Goal: Task Accomplishment & Management: Use online tool/utility

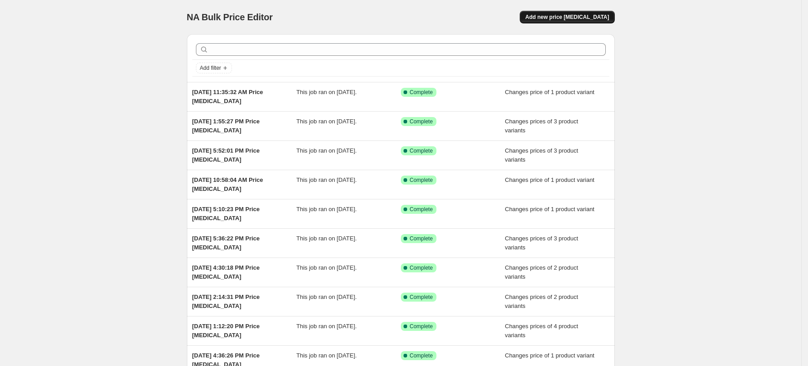
click at [574, 12] on button "Add new price [MEDICAL_DATA]" at bounding box center [566, 17] width 95 height 13
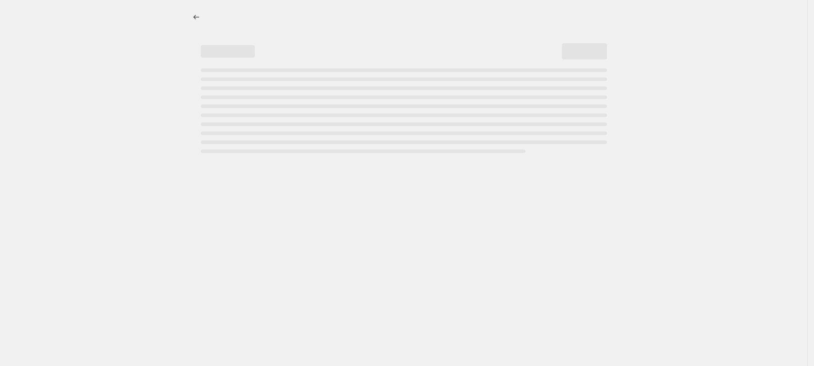
select select "percentage"
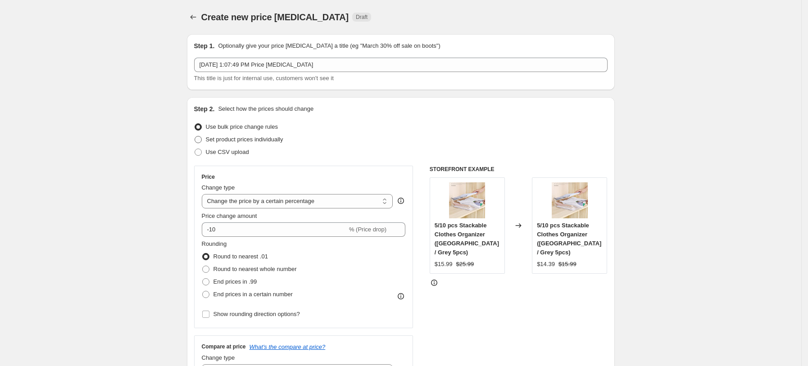
click at [275, 138] on span "Set product prices individually" at bounding box center [244, 139] width 77 height 7
click at [195, 136] on input "Set product prices individually" at bounding box center [194, 136] width 0 height 0
radio input "true"
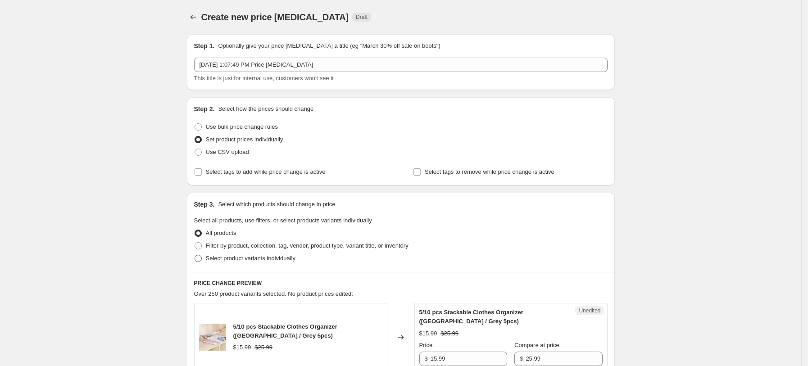
click at [255, 262] on span "Select product variants individually" at bounding box center [251, 258] width 90 height 9
click at [195, 255] on input "Select product variants individually" at bounding box center [194, 255] width 0 height 0
radio input "true"
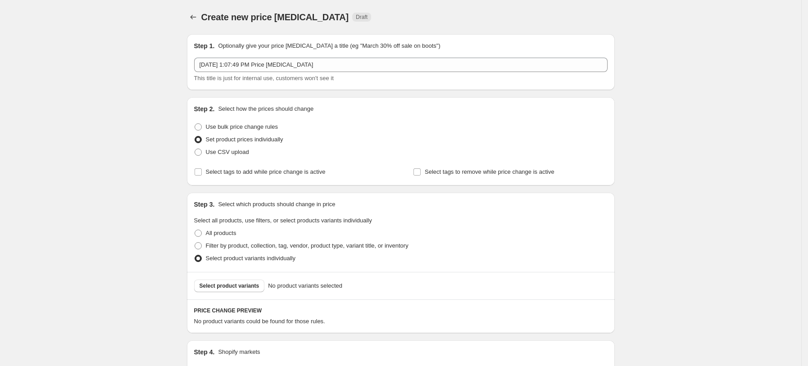
click at [253, 287] on span "Select product variants" at bounding box center [229, 285] width 60 height 7
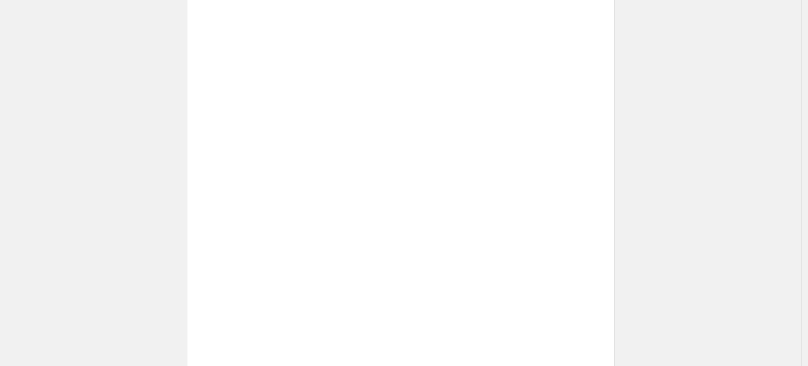
scroll to position [367, 0]
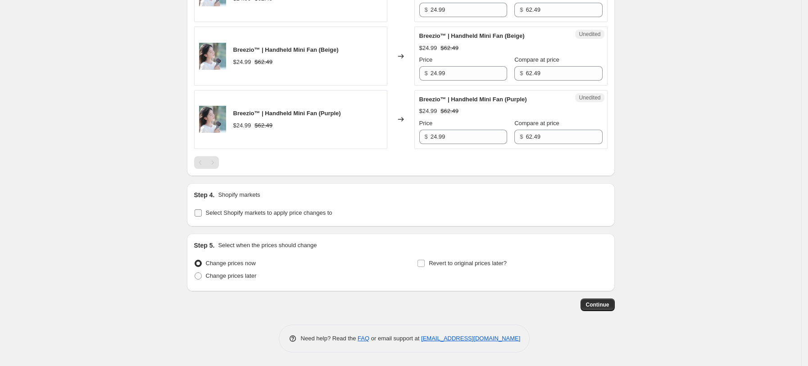
click at [267, 220] on div "Step 4. Shopify markets Select Shopify markets to apply price changes to" at bounding box center [401, 204] width 428 height 43
click at [272, 215] on span "Select Shopify markets to apply price changes to" at bounding box center [269, 212] width 126 height 7
click at [202, 215] on input "Select Shopify markets to apply price changes to" at bounding box center [197, 212] width 7 height 7
checkbox input "true"
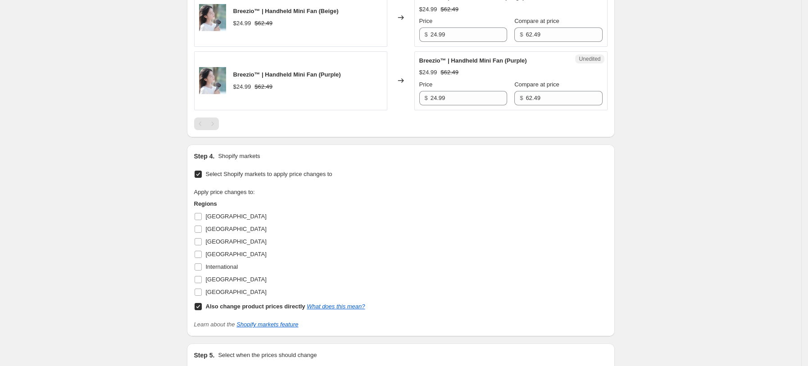
scroll to position [427, 0]
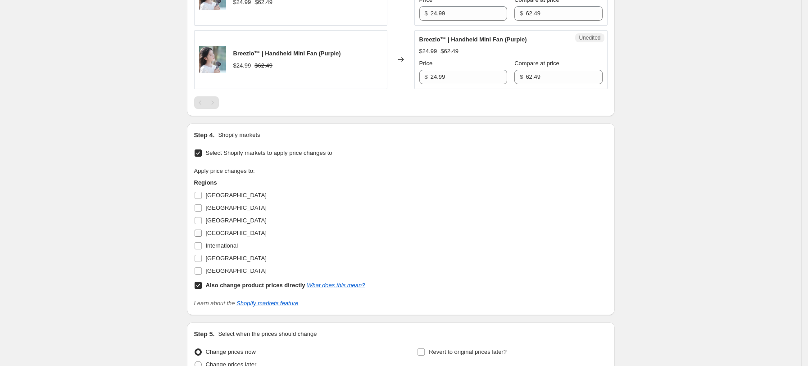
click at [231, 233] on span "[GEOGRAPHIC_DATA]" at bounding box center [236, 233] width 61 height 7
click at [202, 233] on input "[GEOGRAPHIC_DATA]" at bounding box center [197, 233] width 7 height 7
checkbox input "true"
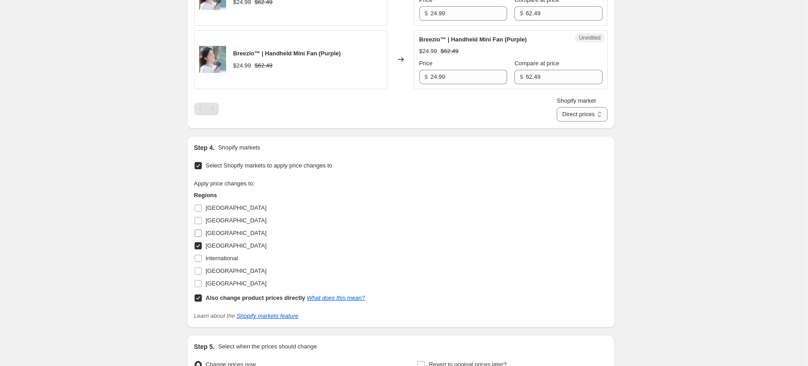
click at [222, 231] on span "[GEOGRAPHIC_DATA]" at bounding box center [236, 233] width 61 height 7
click at [202, 231] on input "[GEOGRAPHIC_DATA]" at bounding box center [197, 233] width 7 height 7
checkbox input "true"
click at [225, 275] on span "[GEOGRAPHIC_DATA]" at bounding box center [236, 270] width 61 height 9
click at [202, 275] on input "[GEOGRAPHIC_DATA]" at bounding box center [197, 270] width 7 height 7
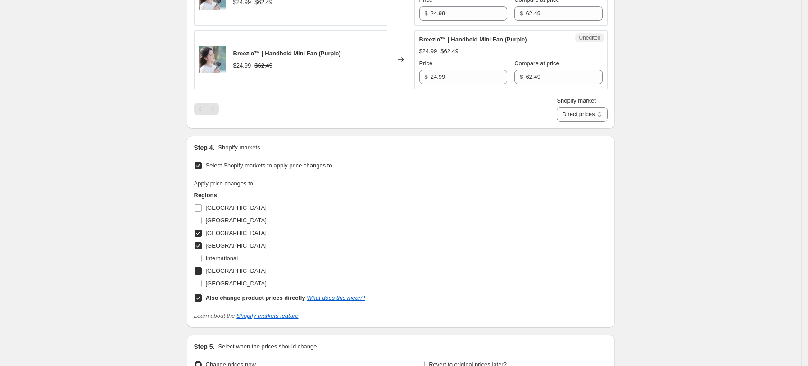
checkbox input "true"
click at [227, 286] on span "[GEOGRAPHIC_DATA]" at bounding box center [236, 283] width 61 height 7
click at [202, 286] on input "[GEOGRAPHIC_DATA]" at bounding box center [197, 283] width 7 height 7
checkbox input "true"
click at [229, 294] on div "Also change product prices directly What does this mean?" at bounding box center [285, 298] width 159 height 9
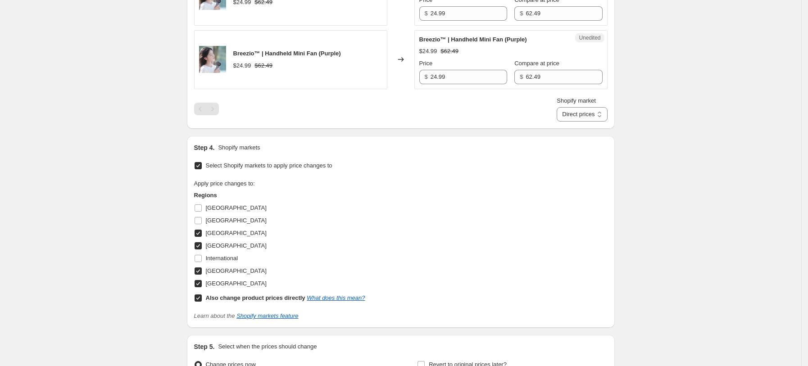
click at [202, 294] on input "Also change product prices directly What does this mean?" at bounding box center [197, 297] width 7 height 7
checkbox input "false"
select select "13152354545"
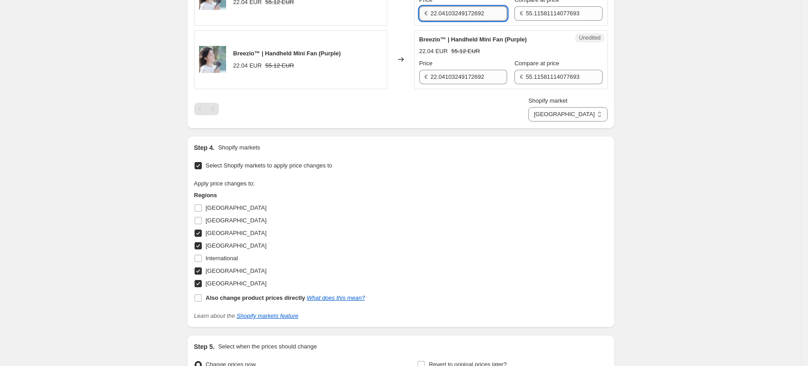
click at [471, 18] on input "22.04103249172692" at bounding box center [468, 13] width 77 height 14
type input "24.99"
click at [557, 17] on input "55.11581114077693" at bounding box center [563, 13] width 77 height 14
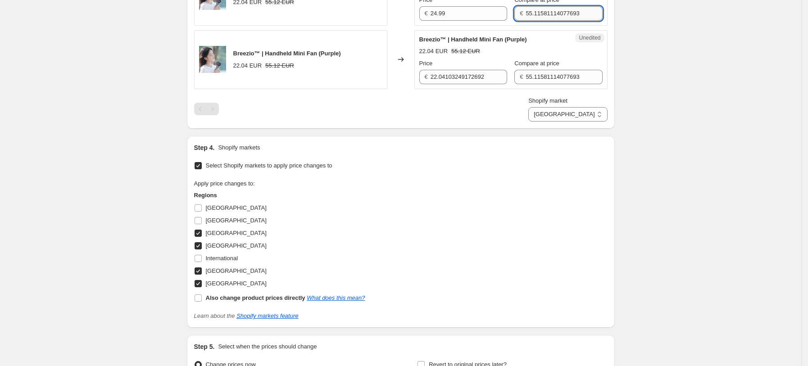
click at [557, 11] on input "55.11581114077693" at bounding box center [563, 13] width 77 height 14
type input "62.49"
click at [460, 81] on input "22.04103249172692" at bounding box center [468, 77] width 77 height 14
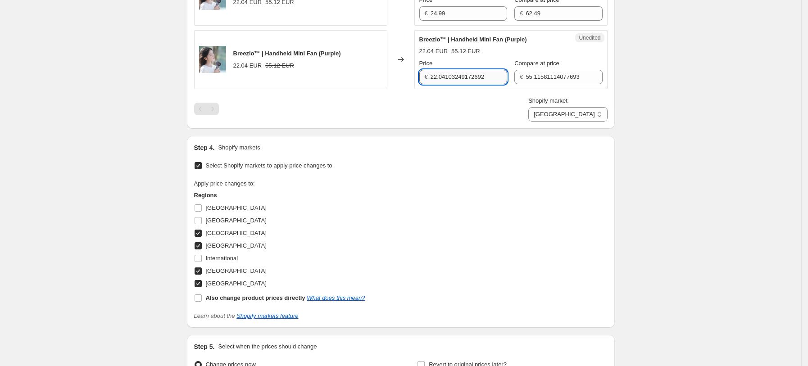
click at [460, 81] on input "22.04103249172692" at bounding box center [468, 77] width 77 height 14
type input "29.99"
click at [525, 72] on input "55.11581114077693" at bounding box center [563, 77] width 77 height 14
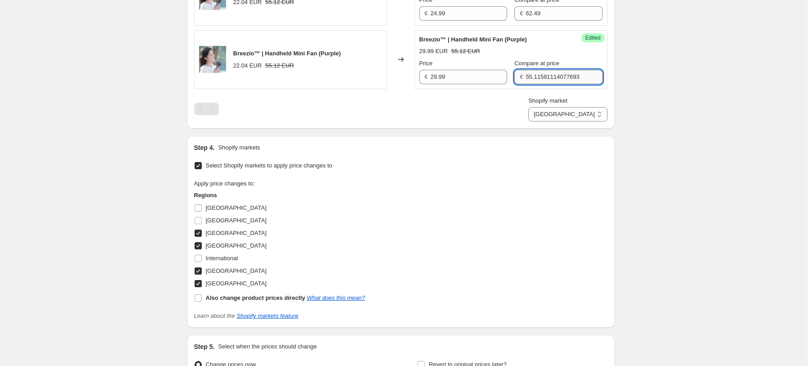
click at [525, 72] on input "55.11581114077693" at bounding box center [563, 77] width 77 height 14
type input "62.49"
click at [541, 121] on div "Shopify market [GEOGRAPHIC_DATA] [GEOGRAPHIC_DATA] [GEOGRAPHIC_DATA] [GEOGRAPHI…" at bounding box center [400, 108] width 413 height 25
click at [587, 115] on select "[GEOGRAPHIC_DATA] [GEOGRAPHIC_DATA] [GEOGRAPHIC_DATA] [GEOGRAPHIC_DATA]" at bounding box center [567, 114] width 79 height 14
select select "13152321777"
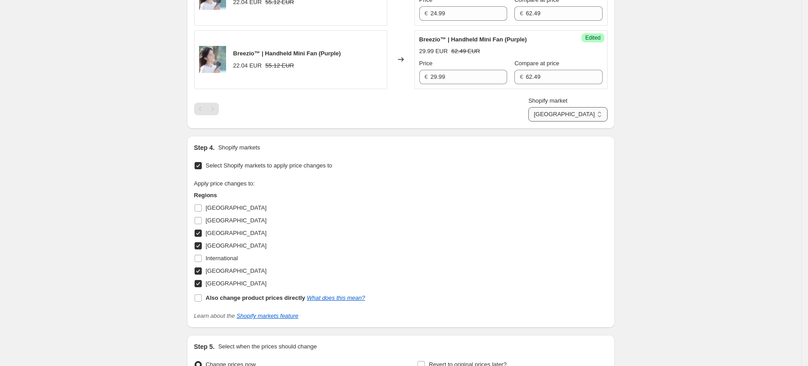
click at [569, 122] on select "[GEOGRAPHIC_DATA] [GEOGRAPHIC_DATA] [GEOGRAPHIC_DATA] [GEOGRAPHIC_DATA]" at bounding box center [567, 114] width 79 height 14
click at [456, 15] on input "22.04103249172692" at bounding box center [468, 13] width 77 height 14
type input "24.99"
click at [556, 15] on input "55.11581114077693" at bounding box center [563, 13] width 77 height 14
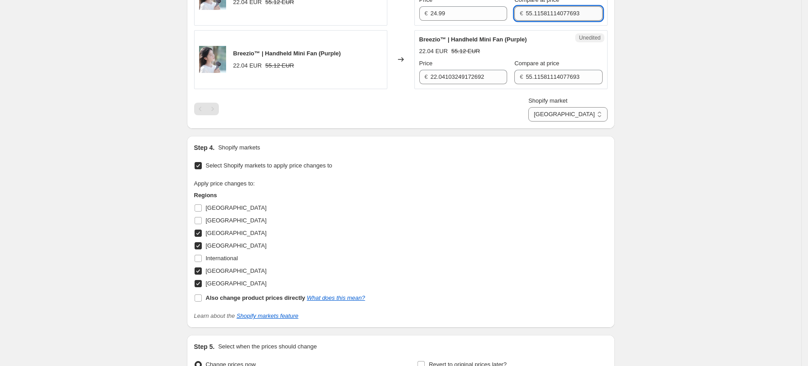
click at [556, 15] on input "55.11581114077693" at bounding box center [563, 13] width 77 height 14
type input "62.49"
click at [545, 76] on input "55.11581114077693" at bounding box center [563, 77] width 77 height 14
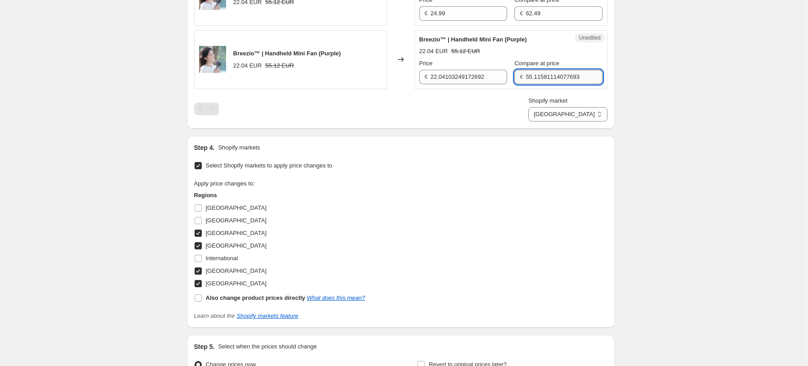
click at [545, 76] on input "55.11581114077693" at bounding box center [563, 77] width 77 height 14
type input "62.49"
click at [479, 80] on input "22.04103249172692" at bounding box center [468, 77] width 77 height 14
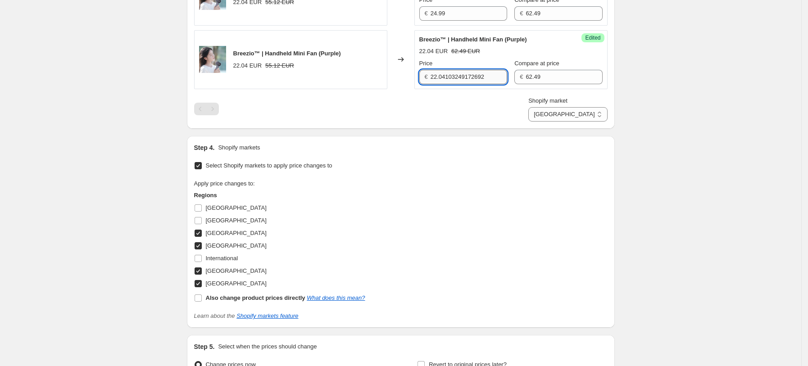
click at [479, 80] on input "22.04103249172692" at bounding box center [468, 77] width 77 height 14
type input "24.99"
click at [490, 103] on div "Shopify market [GEOGRAPHIC_DATA] [GEOGRAPHIC_DATA] [GEOGRAPHIC_DATA] [GEOGRAPHI…" at bounding box center [400, 108] width 413 height 25
click at [585, 116] on select "[GEOGRAPHIC_DATA] [GEOGRAPHIC_DATA] [GEOGRAPHIC_DATA] [GEOGRAPHIC_DATA]" at bounding box center [567, 114] width 79 height 14
select select "7501644017"
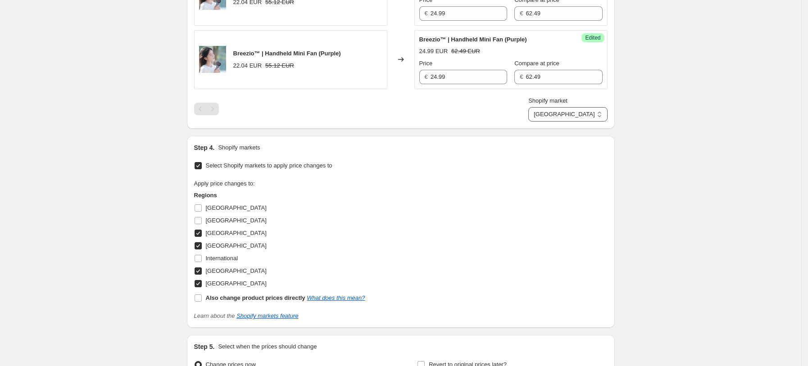
click at [550, 122] on select "[GEOGRAPHIC_DATA] [GEOGRAPHIC_DATA] [GEOGRAPHIC_DATA] [GEOGRAPHIC_DATA]" at bounding box center [567, 114] width 79 height 14
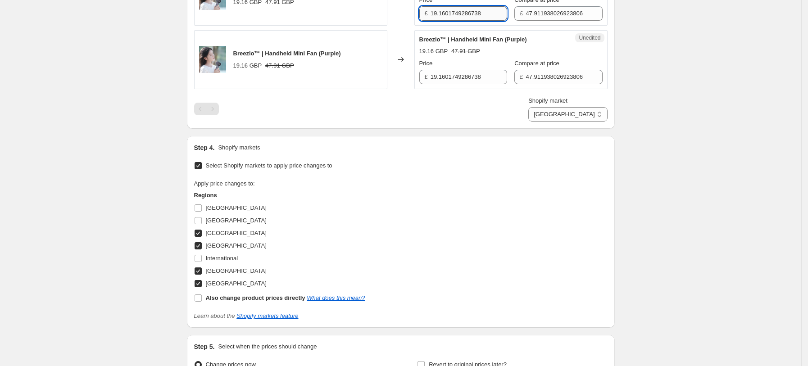
click at [481, 18] on input "19.1601749286738" at bounding box center [468, 13] width 77 height 14
type input "21.99"
click at [471, 79] on input "19.1601749286738" at bounding box center [468, 77] width 77 height 14
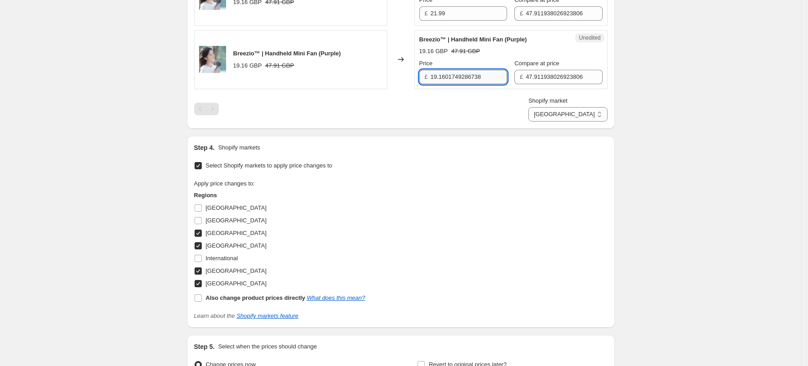
click at [471, 79] on input "19.1601749286738" at bounding box center [468, 77] width 77 height 14
type input "21.99"
click at [464, 121] on div "Shopify market [GEOGRAPHIC_DATA] [GEOGRAPHIC_DATA] [GEOGRAPHIC_DATA] [GEOGRAPHI…" at bounding box center [400, 108] width 413 height 25
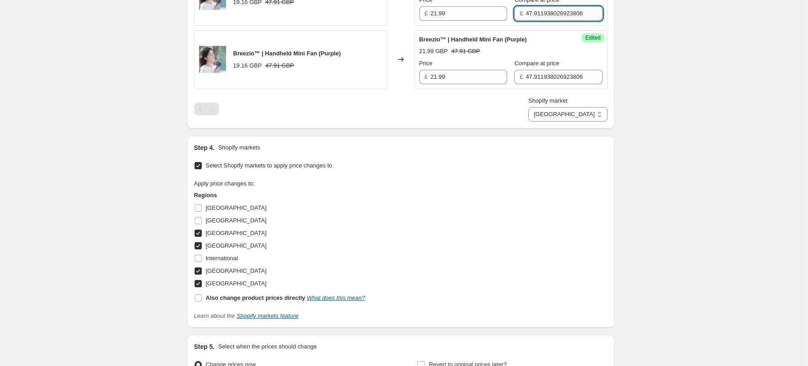
click at [549, 15] on input "47.911938026923806" at bounding box center [563, 13] width 77 height 14
click at [566, 15] on input "53" at bounding box center [563, 13] width 77 height 14
type input "53.49"
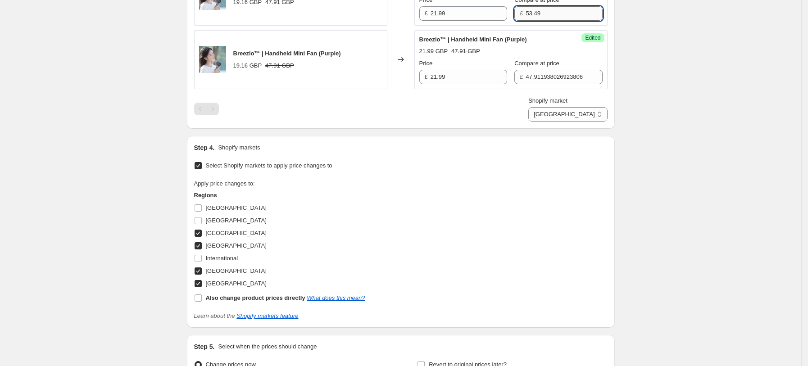
click at [535, 15] on input "53.49" at bounding box center [563, 13] width 77 height 14
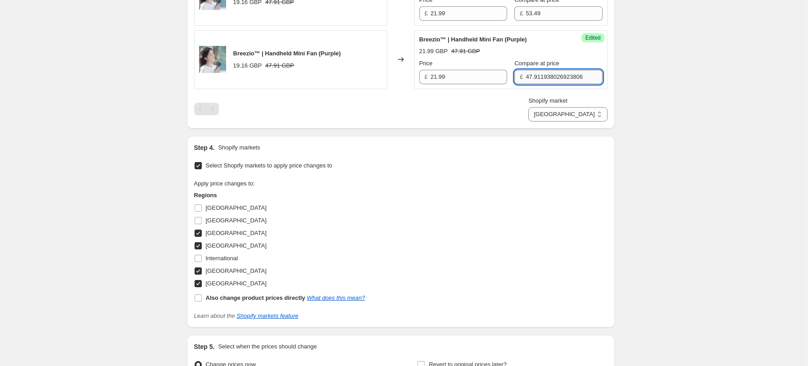
click at [548, 76] on input "47.911938026923806" at bounding box center [563, 77] width 77 height 14
paste input "53.49"
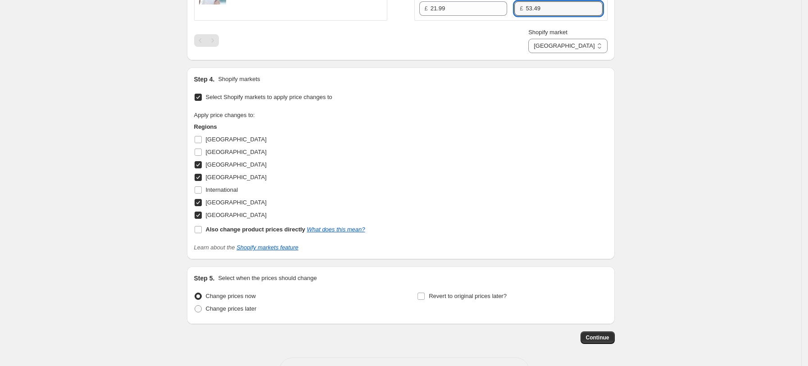
scroll to position [528, 0]
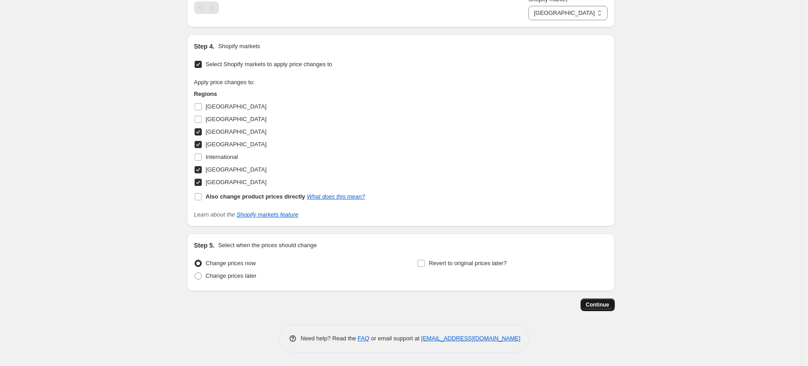
type input "53.49"
click at [593, 303] on span "Continue" at bounding box center [597, 304] width 23 height 7
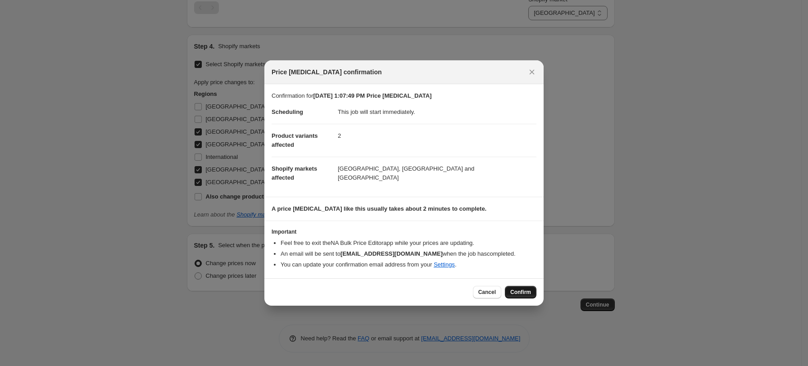
click at [508, 291] on button "Confirm" at bounding box center [521, 292] width 32 height 13
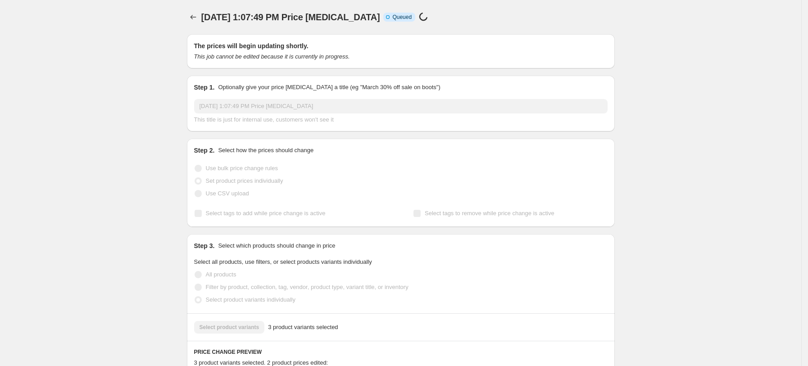
select select "7501644017"
